Goal: Task Accomplishment & Management: Manage account settings

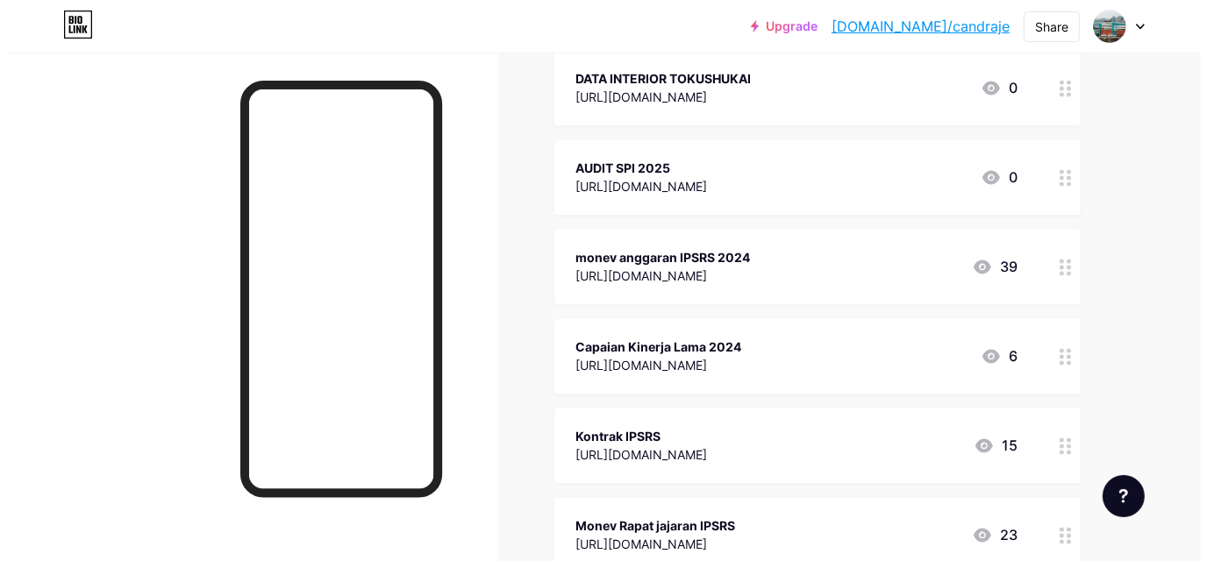
scroll to position [2894, 0]
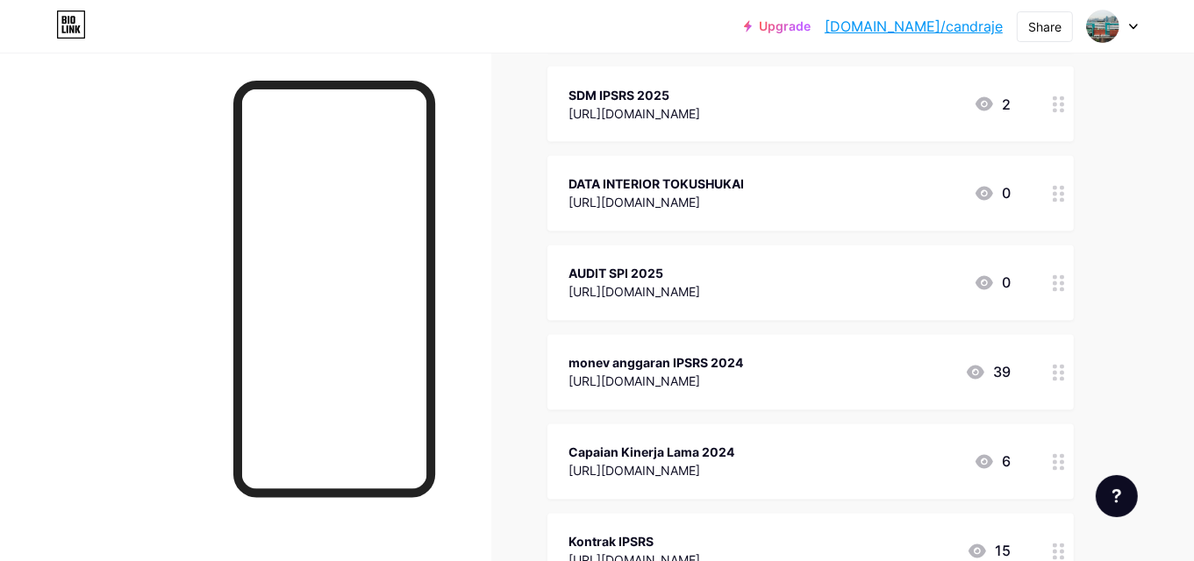
click at [644, 269] on div "AUDIT SPI 2025" at bounding box center [635, 274] width 132 height 18
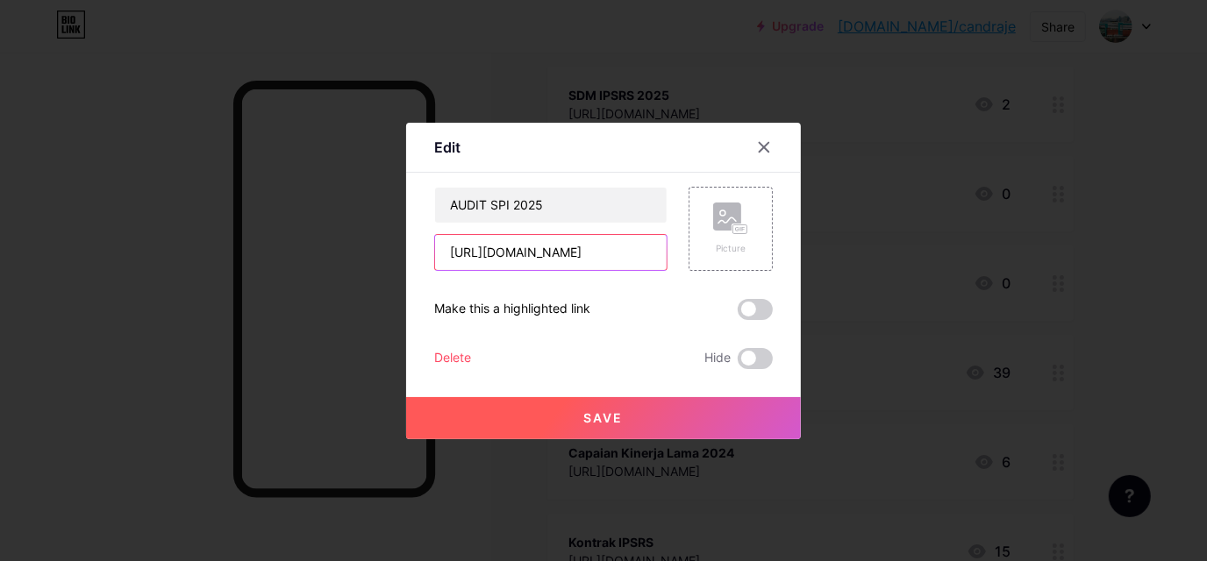
click at [637, 256] on input "[URL][DOMAIN_NAME]" at bounding box center [551, 252] width 232 height 35
paste input "folders/15ctsYXuiuvkYLtvSFeYNJLkKYfRIKhV8"
type input "[URL][DOMAIN_NAME]"
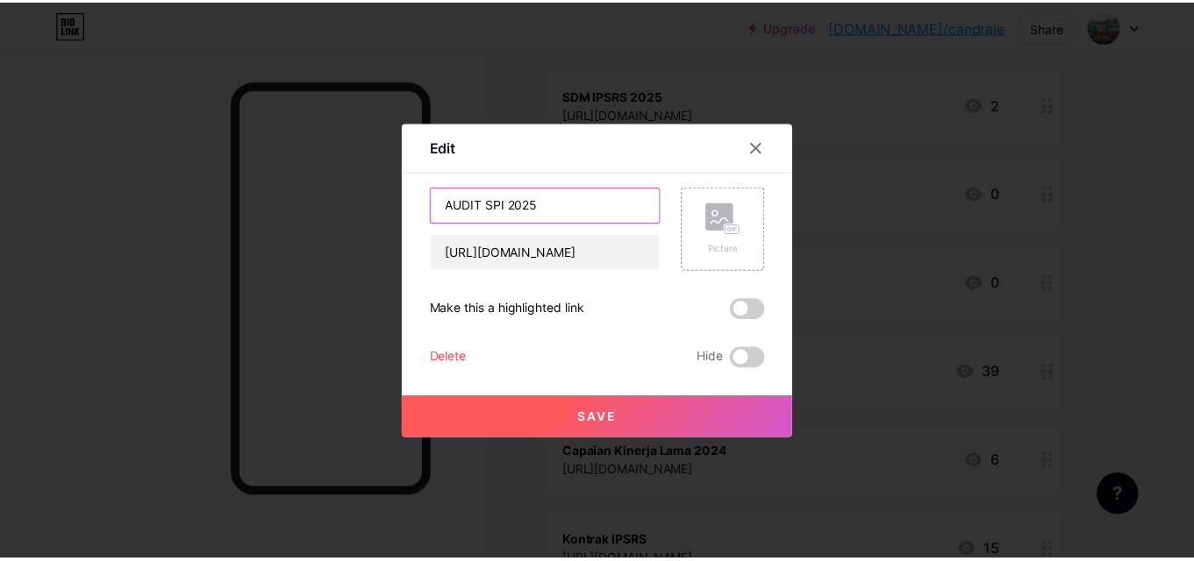
scroll to position [0, 0]
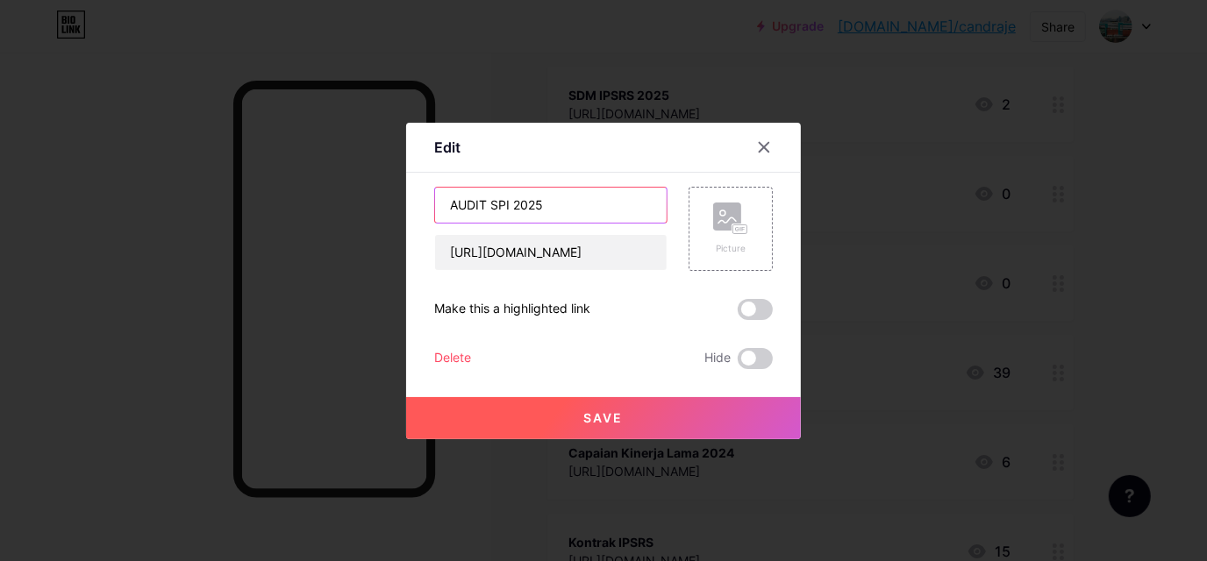
click at [454, 204] on input "AUDIT SPI 2025" at bounding box center [551, 205] width 232 height 35
click at [453, 204] on input "AUDIT SPI 2025" at bounding box center [551, 205] width 232 height 35
type input "DATA AUDIT SPI 2025"
click at [600, 411] on span "Save" at bounding box center [603, 418] width 39 height 15
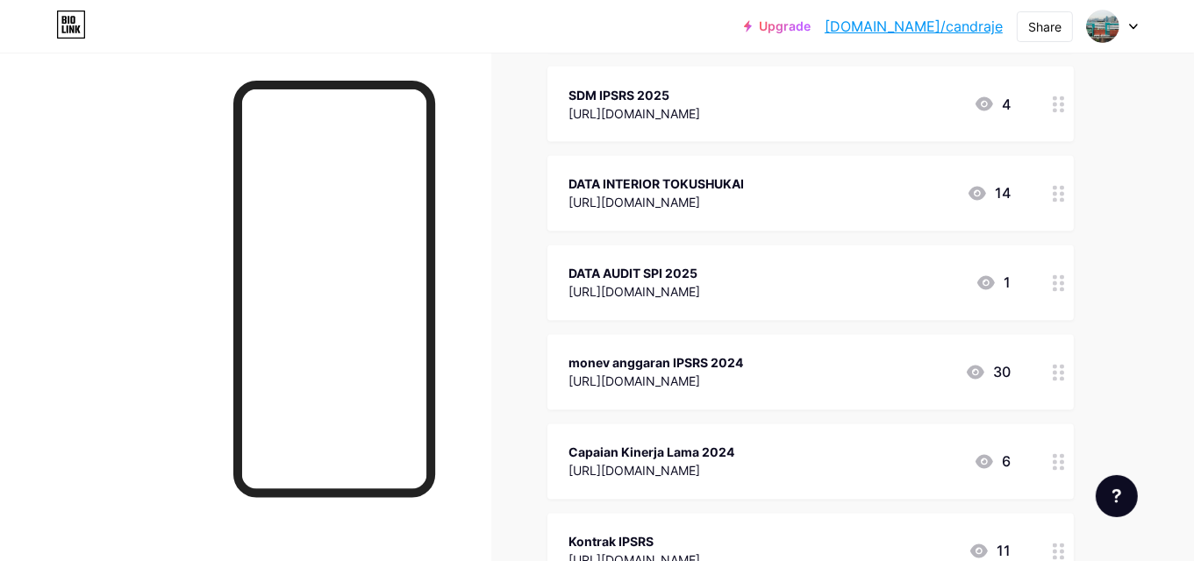
click at [626, 268] on div "DATA AUDIT SPI 2025" at bounding box center [635, 274] width 132 height 18
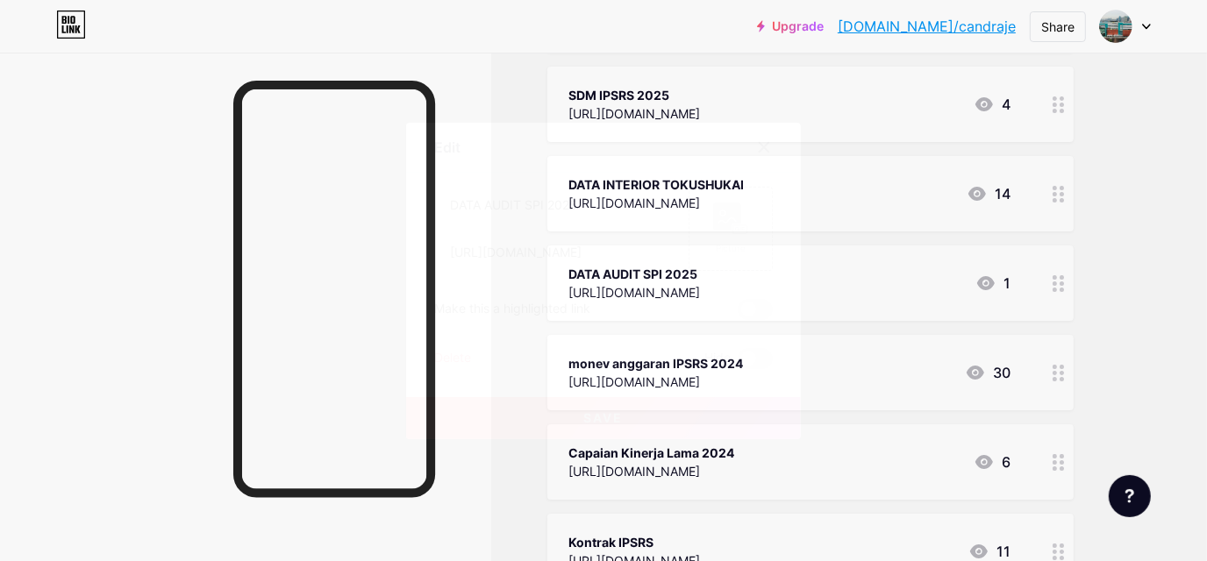
click at [763, 143] on icon at bounding box center [764, 147] width 14 height 14
